Goal: Communication & Community: Ask a question

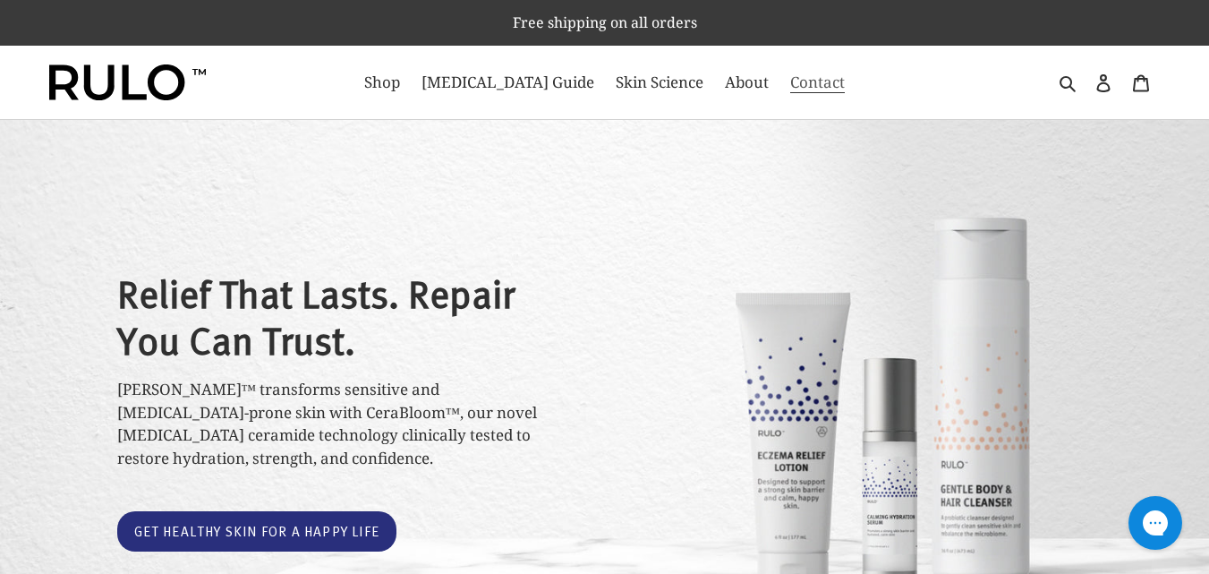
click at [781, 68] on link "Contact" at bounding box center [817, 82] width 72 height 29
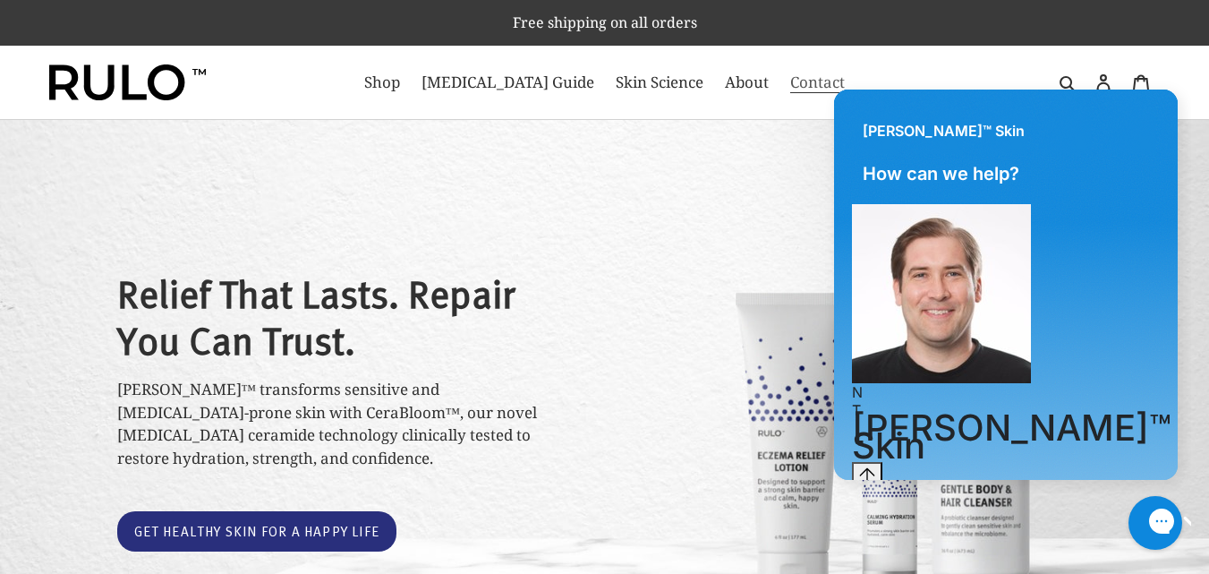
click at [787, 70] on link "Contact" at bounding box center [817, 82] width 72 height 29
click at [790, 74] on span "Contact" at bounding box center [817, 82] width 55 height 21
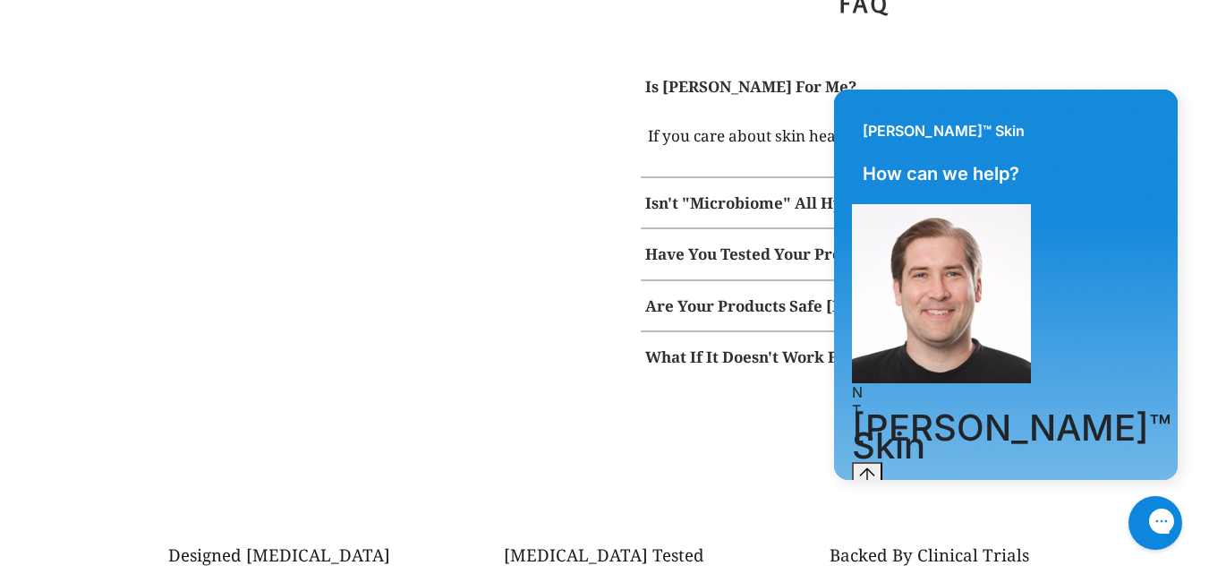
scroll to position [2505, 0]
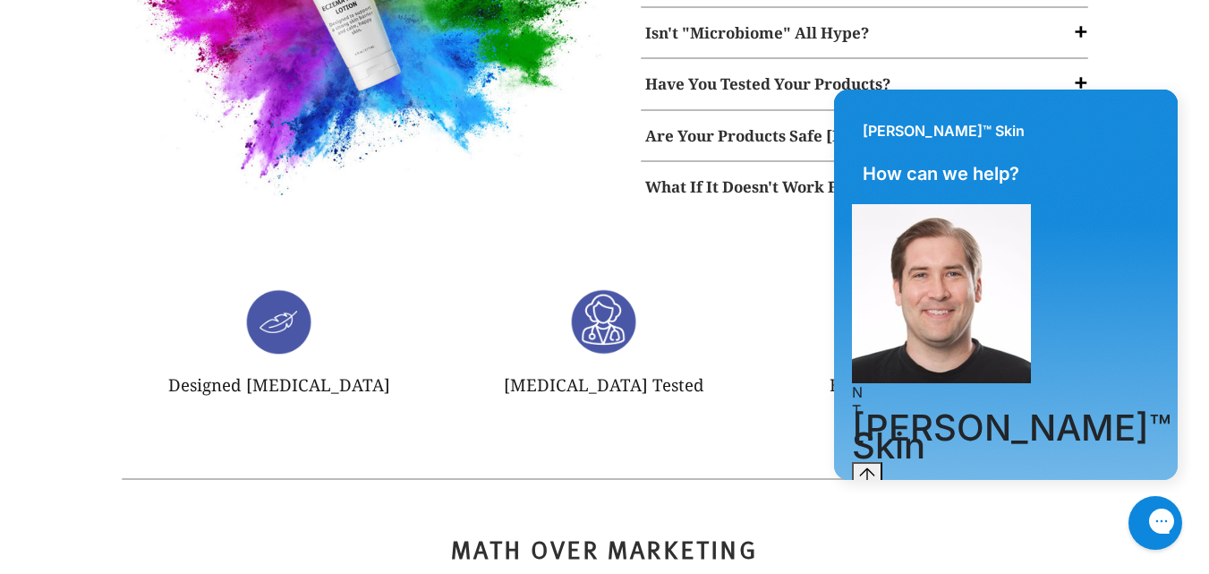
click at [949, 486] on textarea "live chat message input" at bounding box center [954, 506] width 204 height 41
paste textarea "I own a local painting company and would love to give you a professional interi…"
type textarea "I own a local painting company and would love to give you a professional interi…"
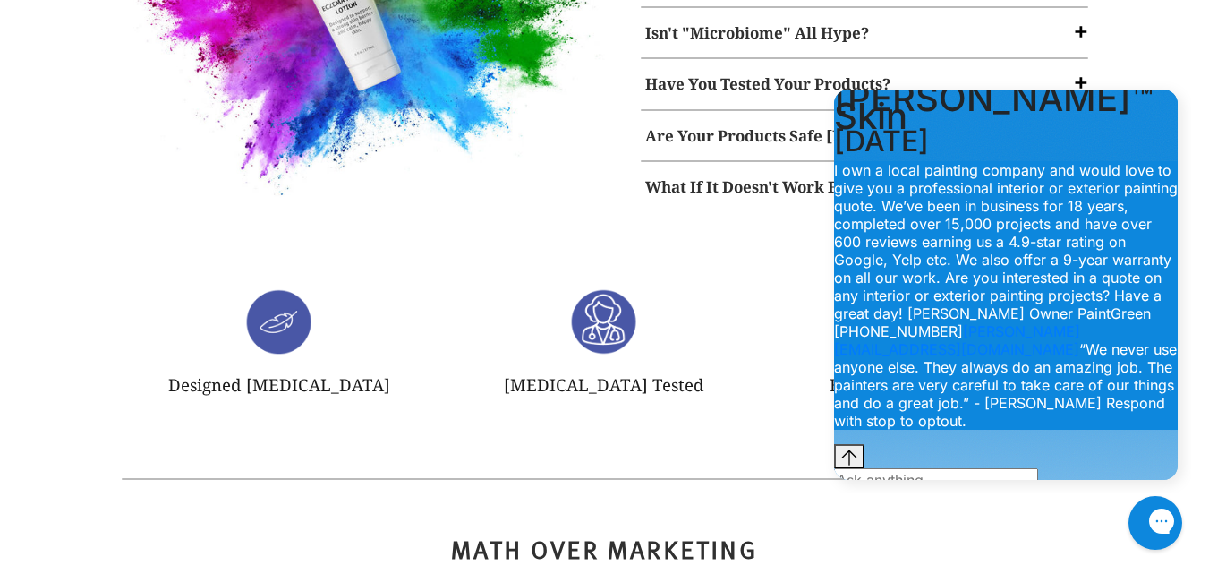
scroll to position [143, 0]
